Goal: Task Accomplishment & Management: Use online tool/utility

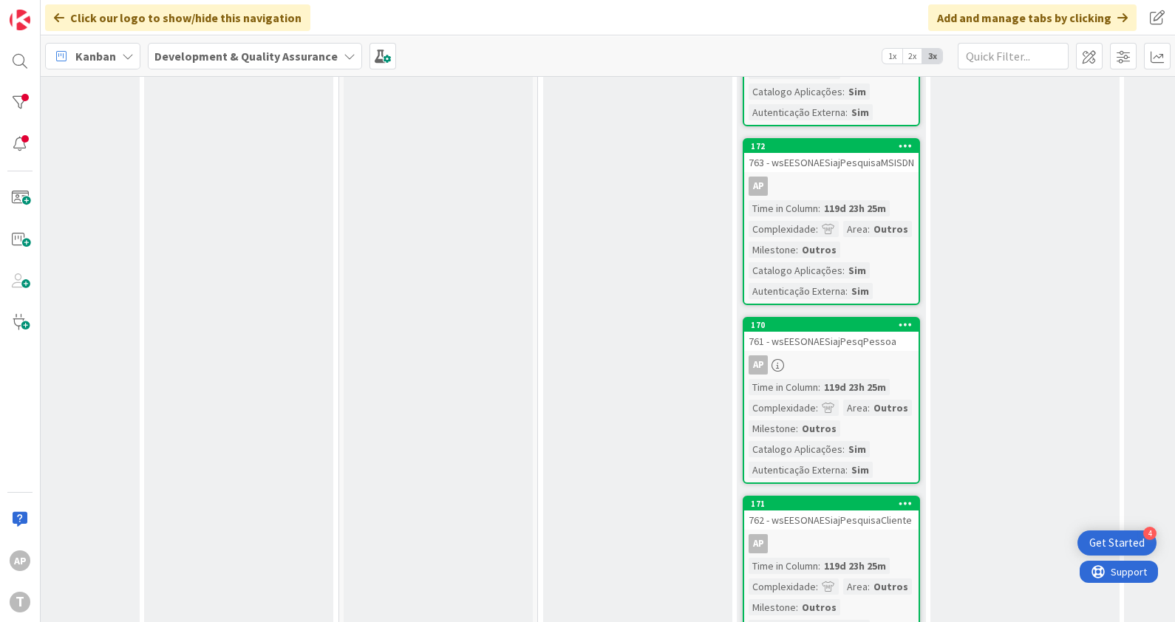
scroll to position [1462, 295]
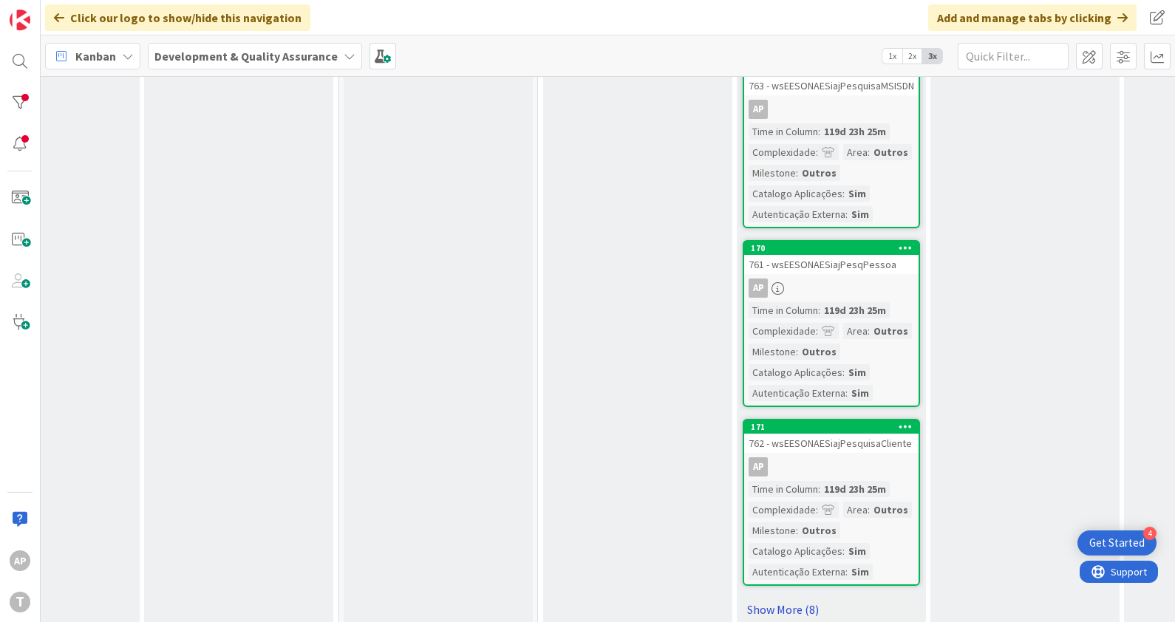
click at [798, 598] on link "Show More (8)" at bounding box center [831, 610] width 177 height 24
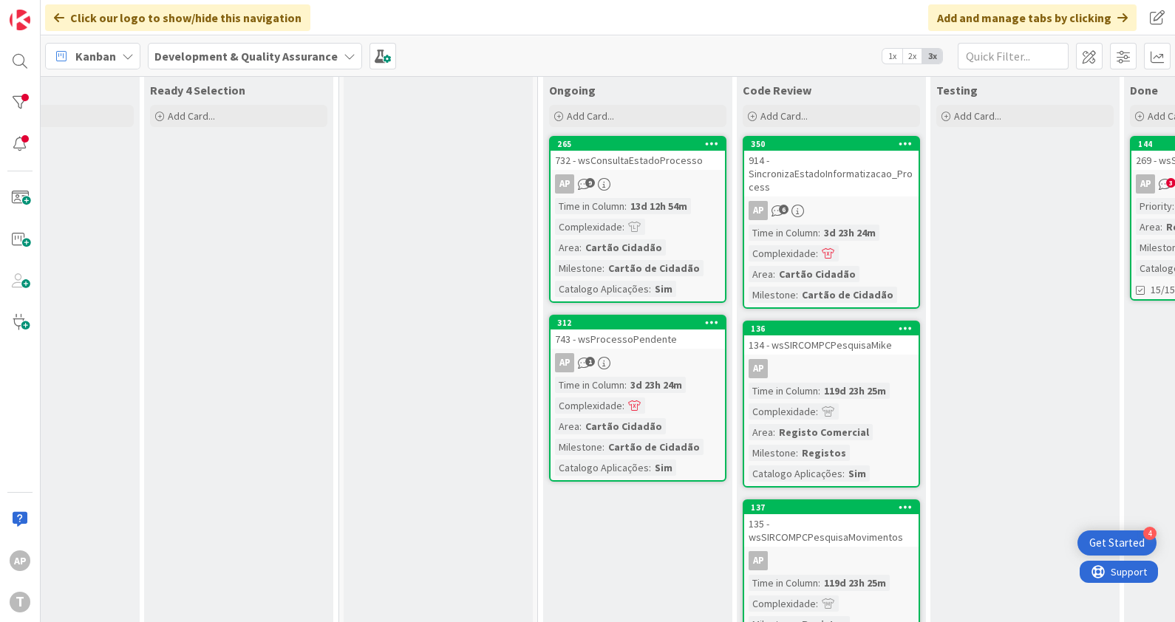
scroll to position [0, 295]
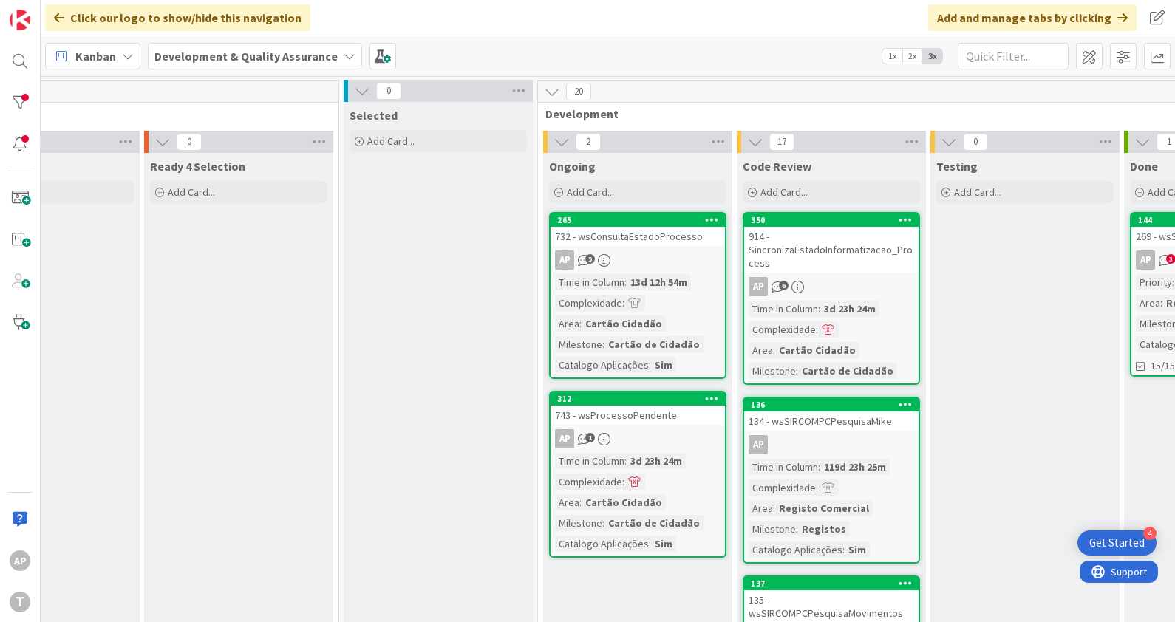
click at [642, 234] on div "732 - wsConsultaEstadoProcesso" at bounding box center [638, 236] width 174 height 19
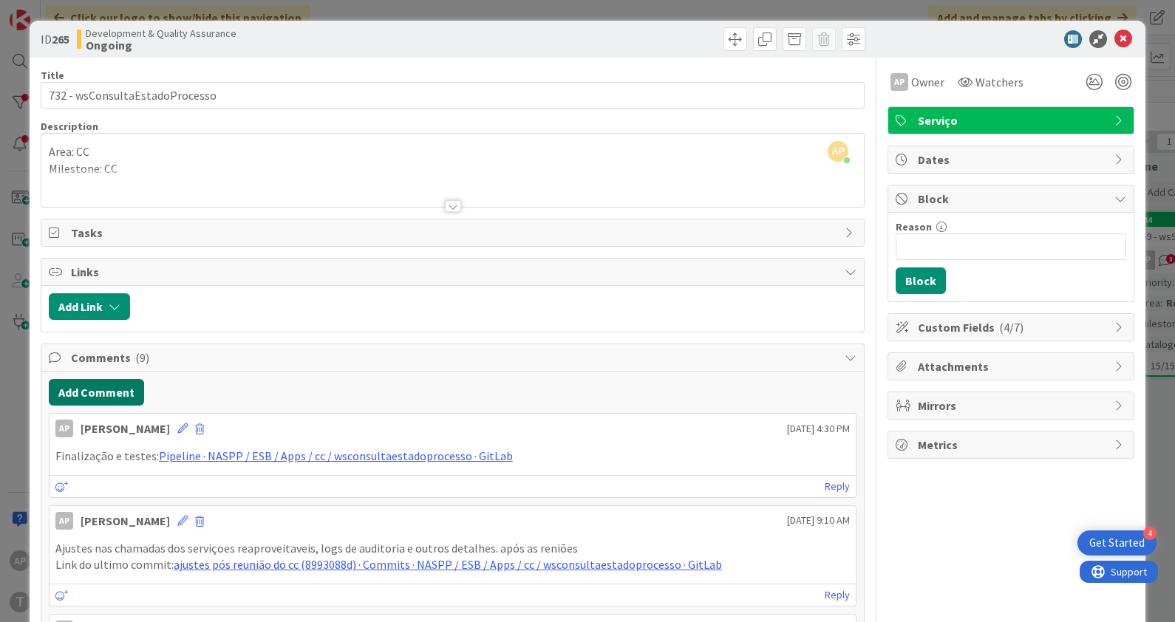
click at [121, 390] on button "Add Comment" at bounding box center [96, 392] width 95 height 27
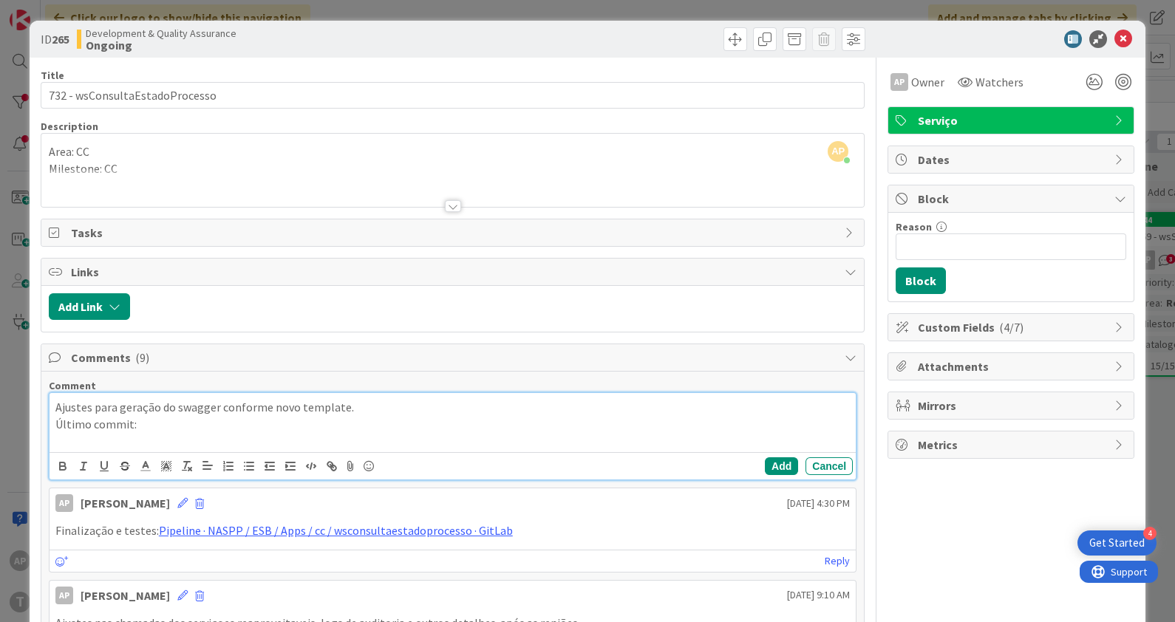
click at [203, 425] on p "Último commit:" at bounding box center [452, 424] width 795 height 17
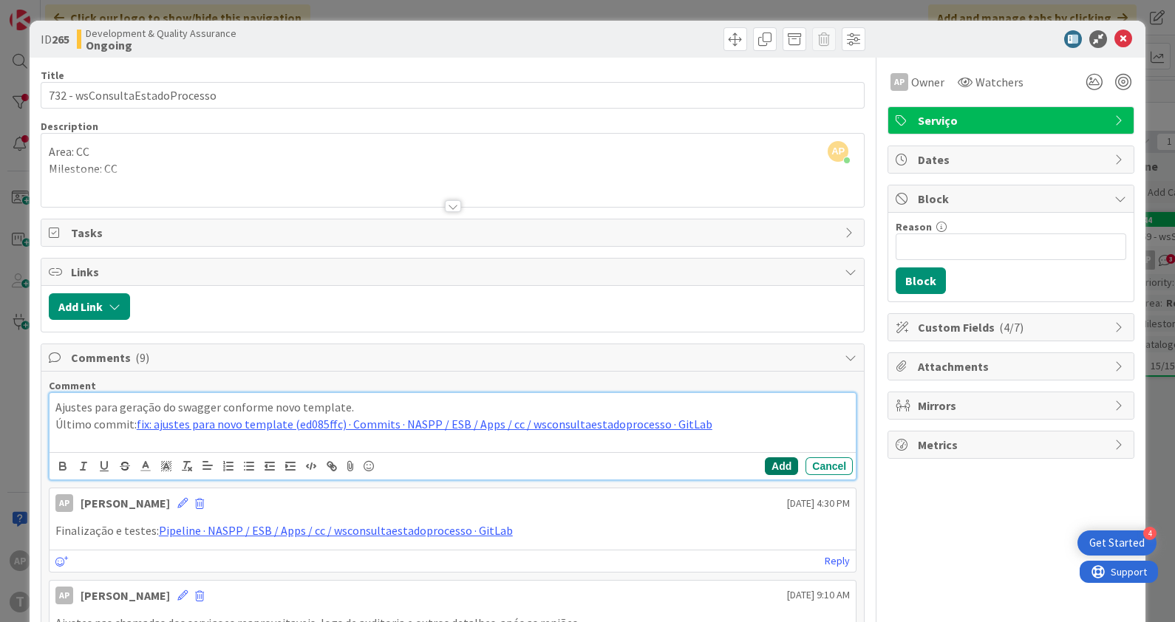
click at [765, 458] on button "Add" at bounding box center [781, 467] width 33 height 18
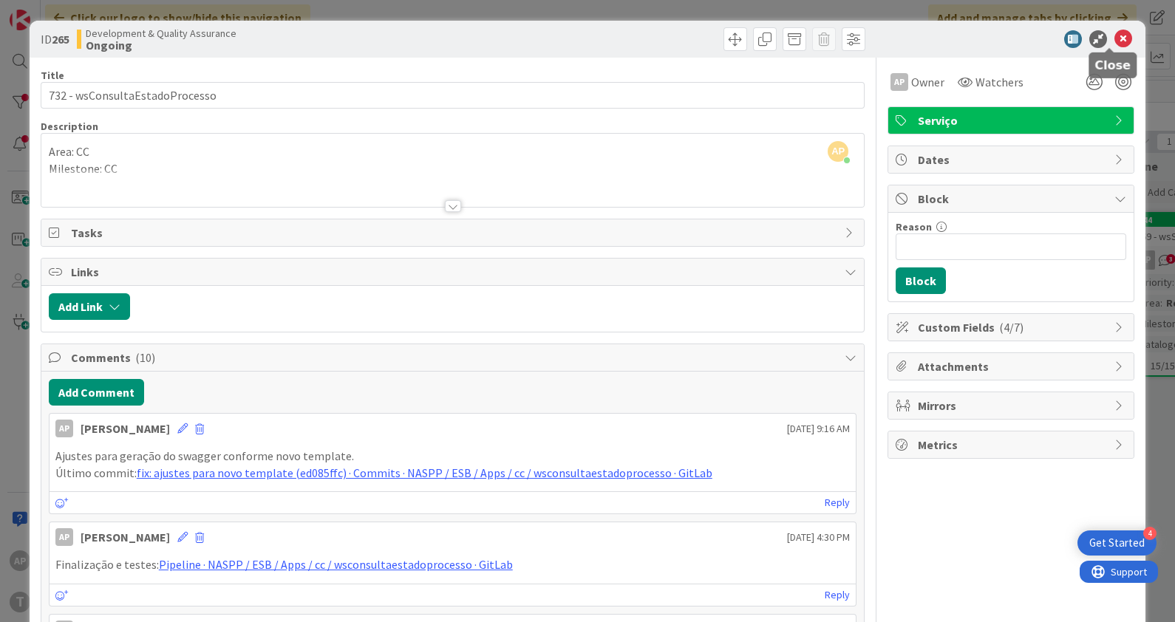
click at [1115, 37] on icon at bounding box center [1124, 39] width 18 height 18
